Goal: Find specific page/section: Find specific page/section

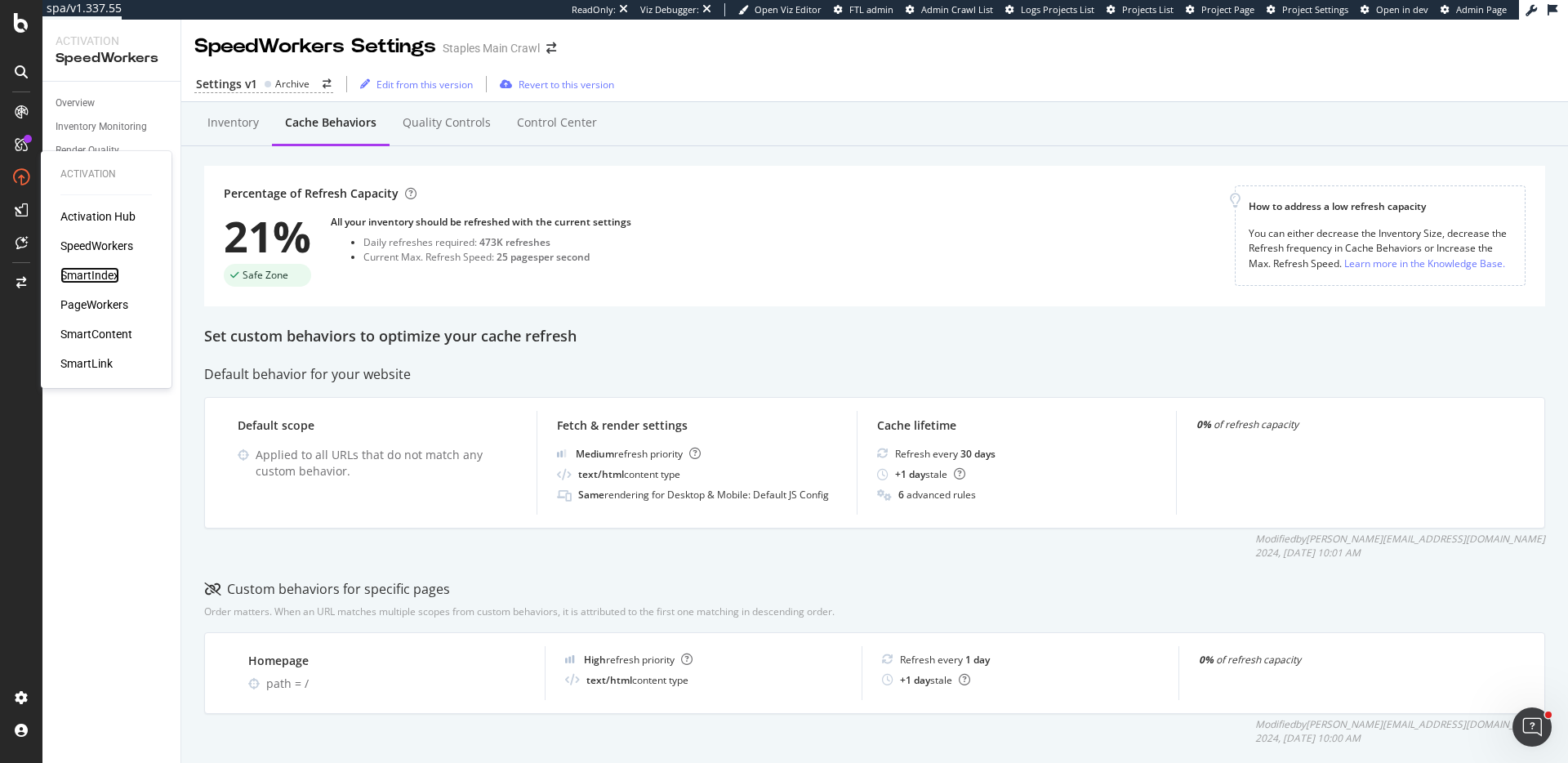
click at [103, 275] on div "SmartIndex" at bounding box center [90, 275] width 59 height 16
